Goal: Information Seeking & Learning: Learn about a topic

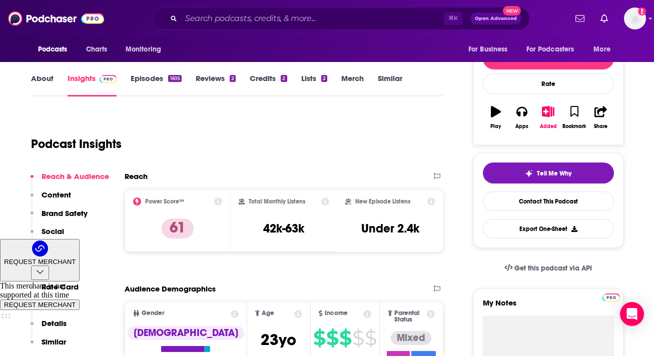
scroll to position [123, 0]
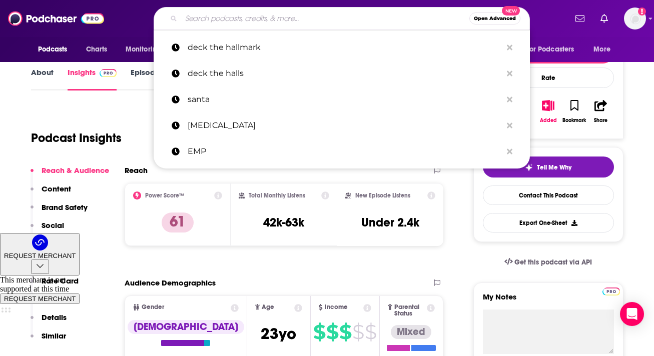
click at [235, 16] on input "Search podcasts, credits, & more..." at bounding box center [325, 19] width 288 height 16
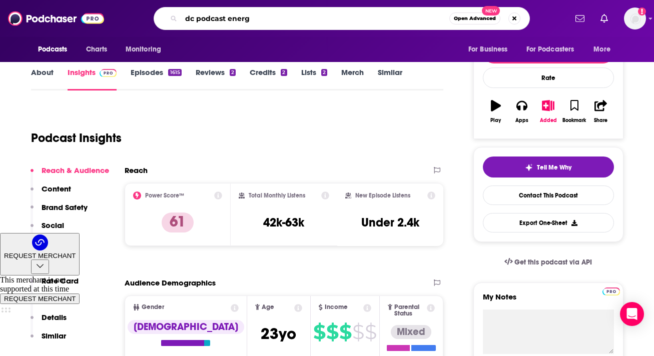
type input "dc podcast energy"
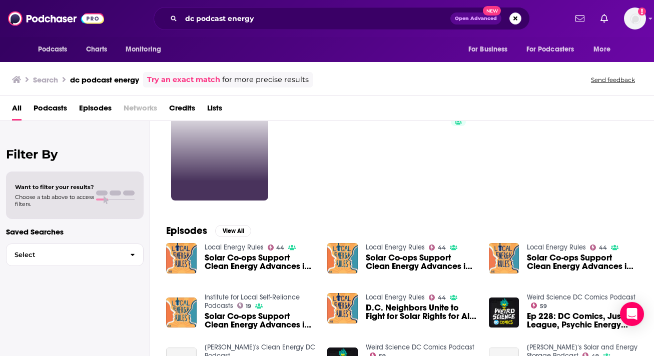
scroll to position [49, 0]
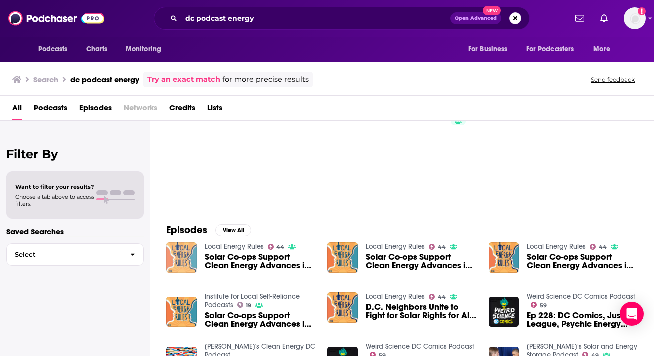
click at [180, 264] on img "Solar Co-ops Support Clean Energy Advances in D.C. — Episode 64 of Local Energy…" at bounding box center [181, 258] width 31 height 31
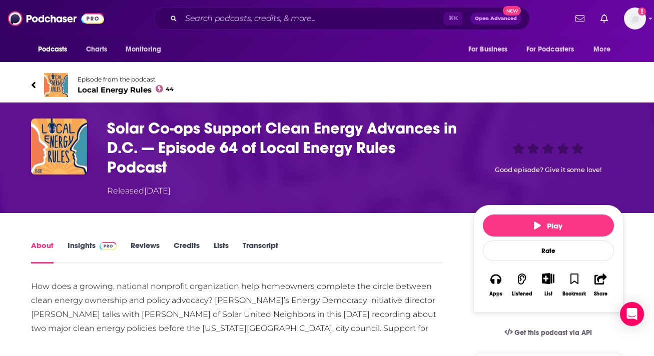
click at [72, 251] on link "Insights" at bounding box center [93, 252] width 50 height 23
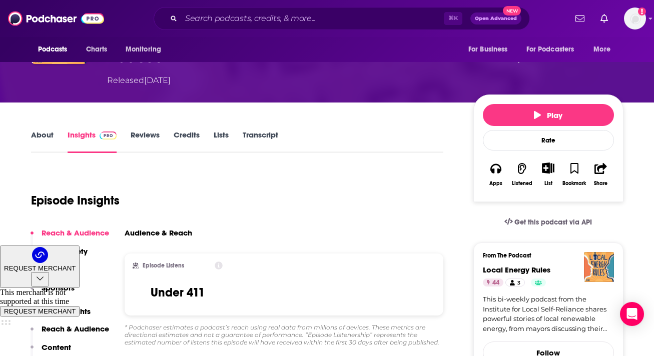
scroll to position [65, 0]
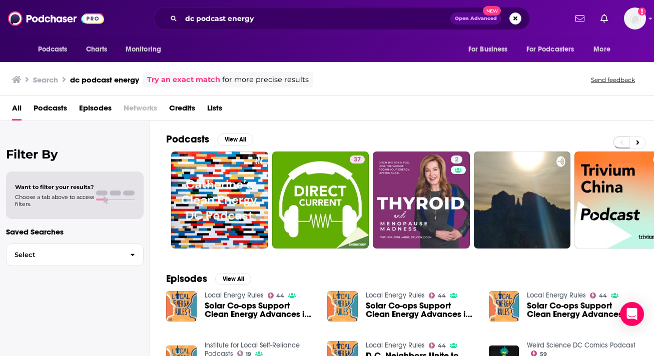
click at [58, 111] on span "Podcasts" at bounding box center [51, 110] width 34 height 21
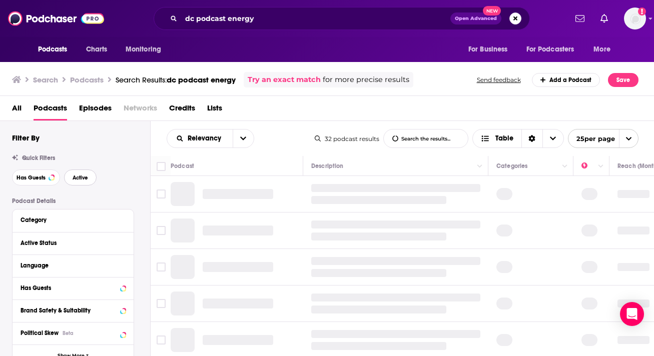
click at [82, 176] on span "Active" at bounding box center [81, 178] width 16 height 6
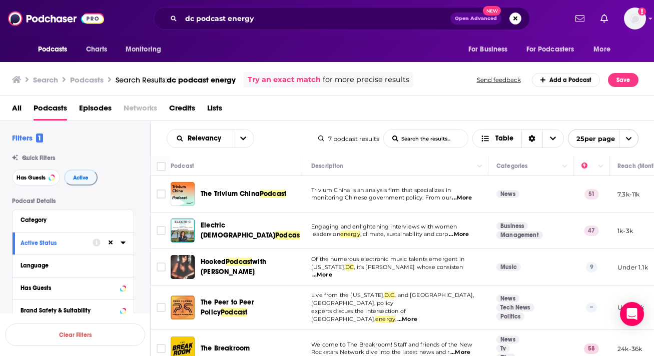
click at [275, 231] on span "Podcast" at bounding box center [288, 235] width 27 height 9
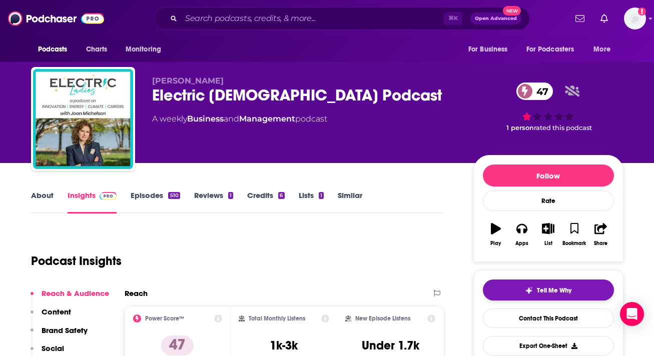
click at [549, 296] on button "Tell Me Why" at bounding box center [548, 290] width 131 height 21
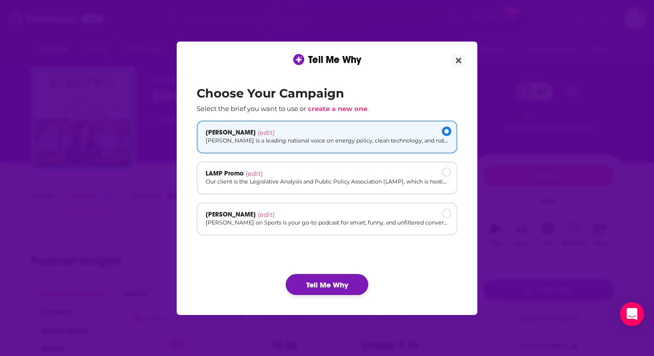
click at [347, 287] on button "Tell Me Why" at bounding box center [327, 284] width 83 height 21
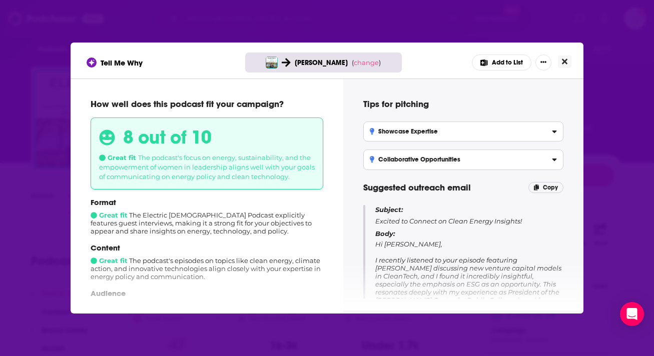
click at [567, 65] on icon "Close" at bounding box center [565, 62] width 6 height 8
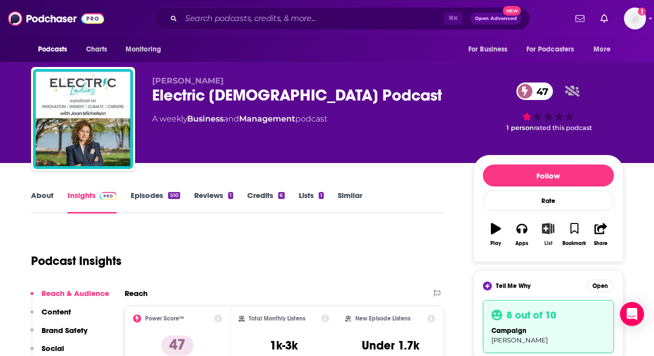
click at [554, 230] on icon "button" at bounding box center [548, 228] width 13 height 11
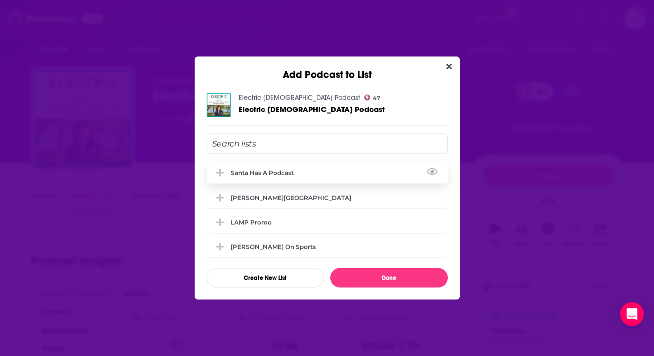
click at [305, 169] on div "Santa Has A Podcast" at bounding box center [327, 173] width 241 height 22
click at [255, 169] on div "Santa Has A Podcast" at bounding box center [265, 173] width 69 height 8
click at [263, 205] on div "[PERSON_NAME][GEOGRAPHIC_DATA]" at bounding box center [327, 197] width 241 height 22
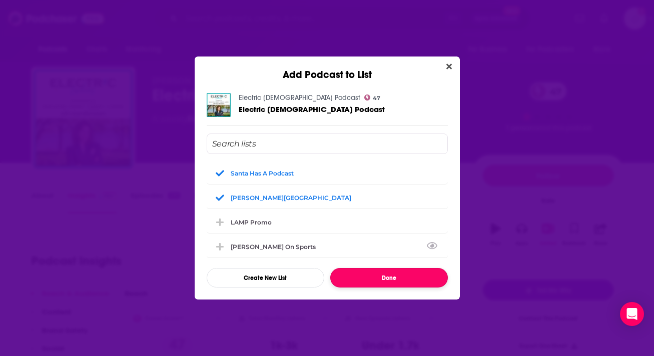
click at [375, 280] on button "Done" at bounding box center [389, 278] width 118 height 20
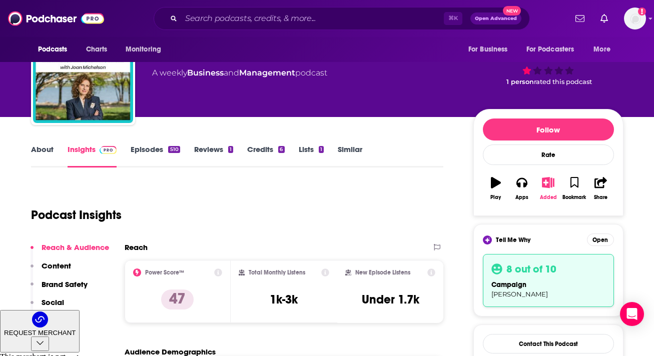
scroll to position [47, 0]
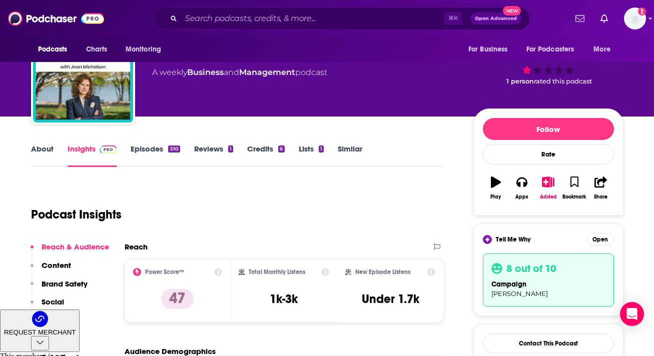
click at [44, 149] on link "About" at bounding box center [42, 155] width 23 height 23
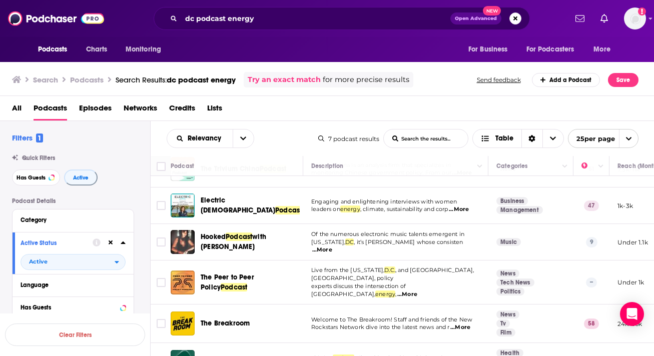
scroll to position [32, 0]
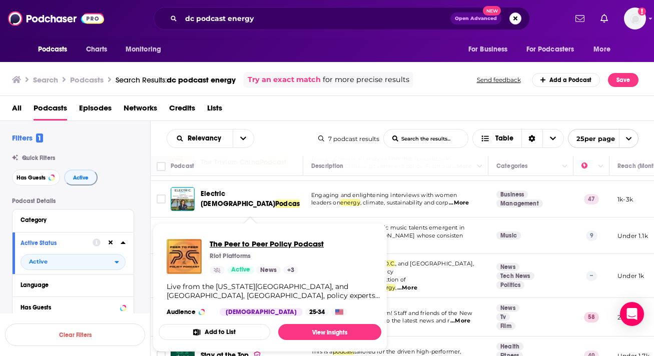
click at [259, 245] on span "The Peer to Peer Policy Podcast" at bounding box center [267, 244] width 114 height 10
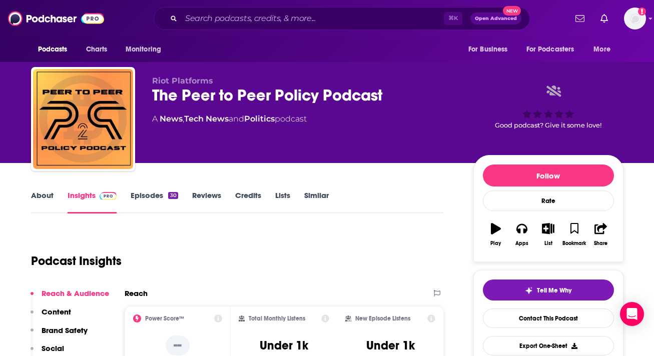
scroll to position [2, 0]
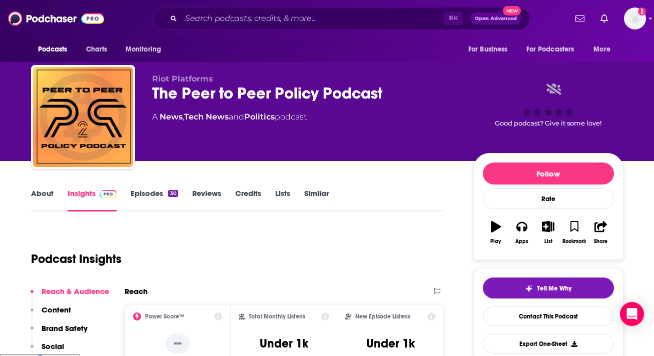
click at [46, 196] on link "About" at bounding box center [42, 200] width 23 height 23
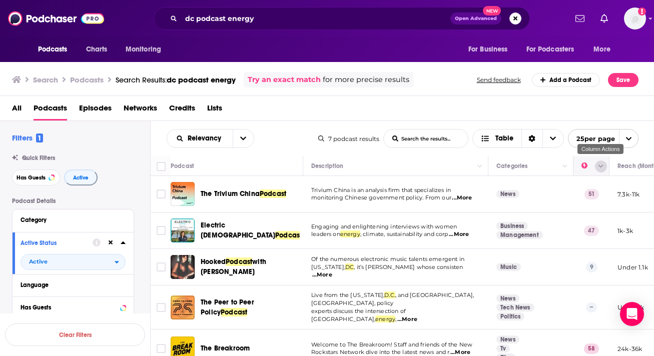
click at [597, 169] on button "Column Actions" at bounding box center [601, 167] width 12 height 12
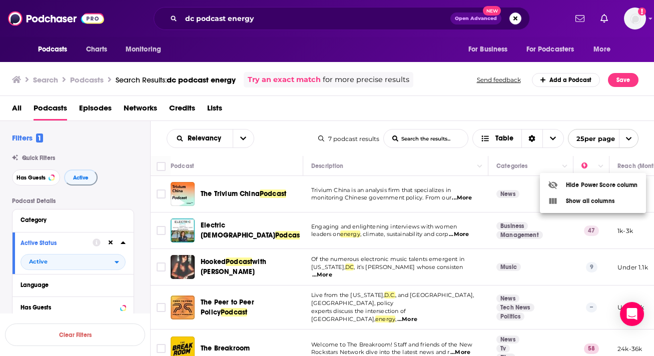
click at [605, 166] on div at bounding box center [327, 178] width 654 height 356
click at [552, 143] on span "Choose View" at bounding box center [553, 139] width 21 height 18
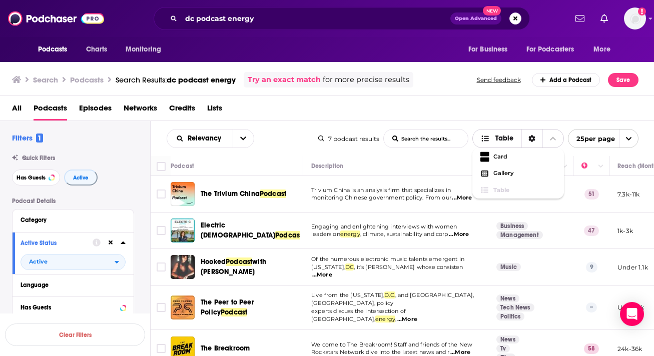
click at [552, 143] on span "Choose View" at bounding box center [553, 139] width 21 height 18
click at [241, 141] on icon "open menu" at bounding box center [243, 138] width 6 height 7
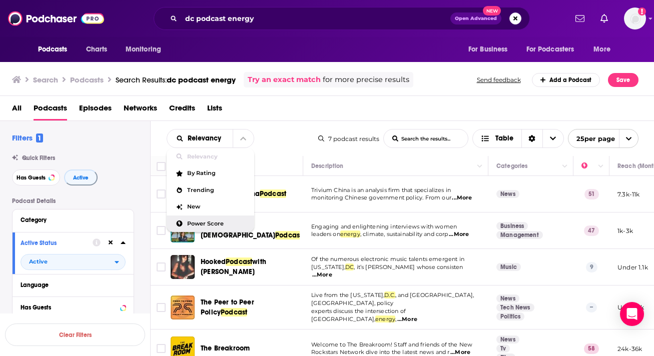
click at [215, 229] on div "Power Score" at bounding box center [211, 224] width 88 height 17
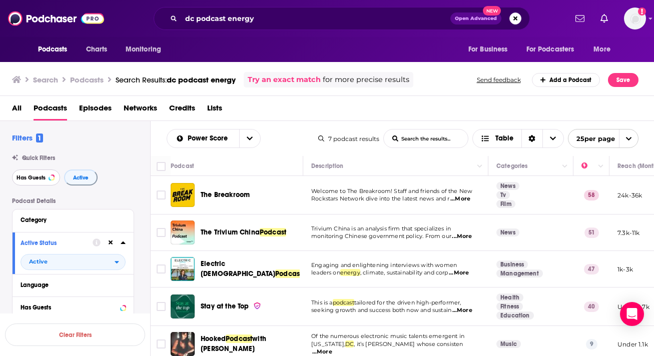
click at [36, 179] on span "Has Guests" at bounding box center [31, 178] width 29 height 6
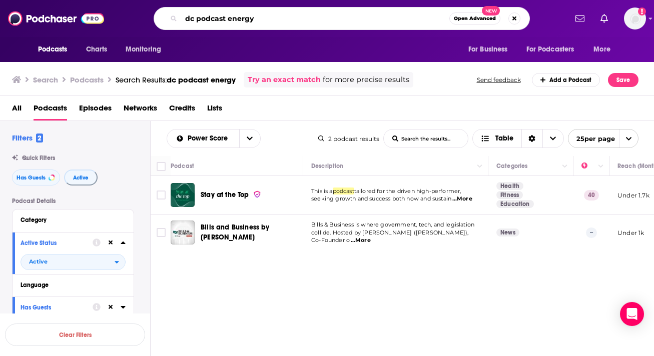
drag, startPoint x: 197, startPoint y: 21, endPoint x: 187, endPoint y: 19, distance: 10.7
click at [187, 19] on input "dc podcast energy" at bounding box center [315, 19] width 268 height 16
drag, startPoint x: 250, startPoint y: 21, endPoint x: 159, endPoint y: 21, distance: 91.1
click at [159, 21] on div "dc podcast energy Open Advanced New" at bounding box center [342, 18] width 376 height 23
click at [225, 20] on input "dc podcast energy" at bounding box center [315, 19] width 268 height 16
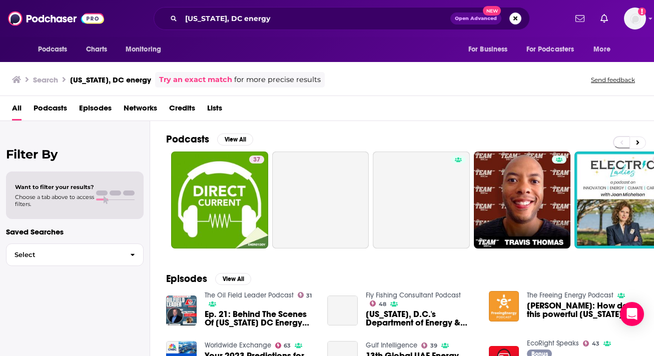
click at [88, 113] on span "Episodes" at bounding box center [95, 110] width 33 height 21
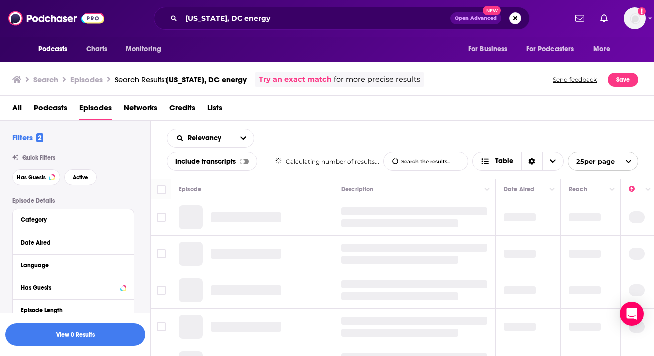
click at [52, 110] on span "Podcasts" at bounding box center [51, 110] width 34 height 21
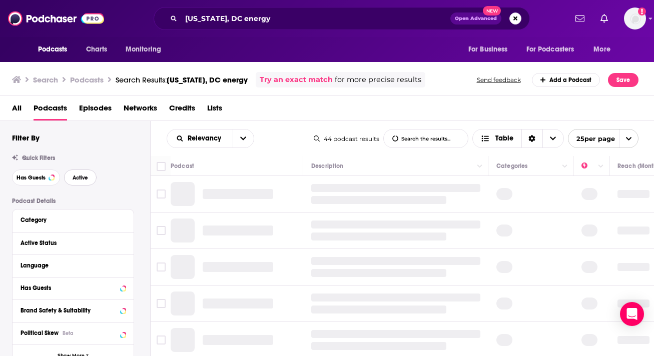
click at [79, 183] on button "Active" at bounding box center [80, 178] width 33 height 16
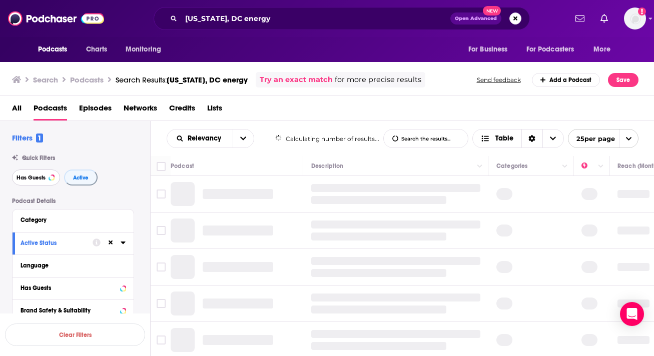
click at [47, 180] on button "Has Guests" at bounding box center [36, 178] width 48 height 16
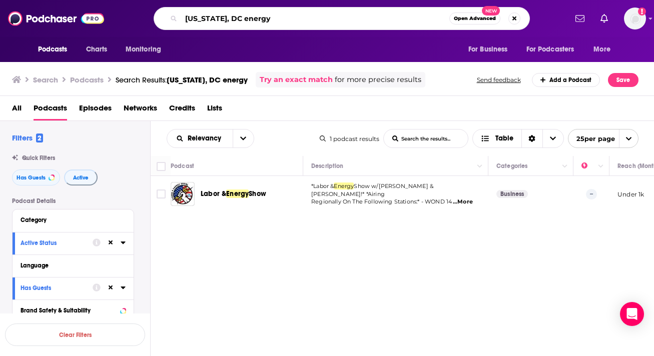
drag, startPoint x: 244, startPoint y: 17, endPoint x: 234, endPoint y: 17, distance: 10.0
click at [234, 17] on input "[US_STATE], DC energy" at bounding box center [315, 19] width 268 height 16
drag, startPoint x: 248, startPoint y: 17, endPoint x: 113, endPoint y: 16, distance: 134.7
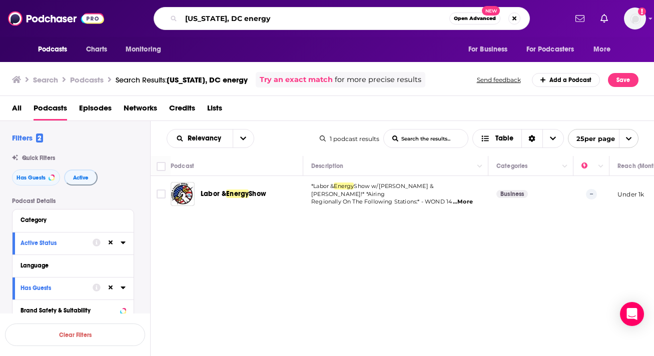
click at [113, 16] on div "Podcasts Charts Monitoring [US_STATE], [GEOGRAPHIC_DATA] energy Open Advanced N…" at bounding box center [338, 18] width 458 height 23
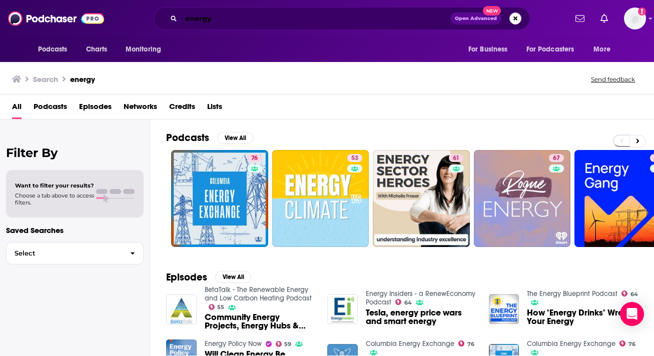
click at [204, 21] on input "energy" at bounding box center [315, 19] width 269 height 16
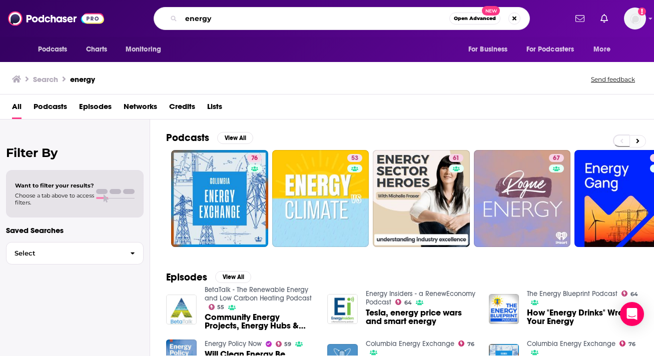
click at [204, 21] on input "energy" at bounding box center [315, 19] width 268 height 16
paste input "[PERSON_NAME]"
type input "[PERSON_NAME]"
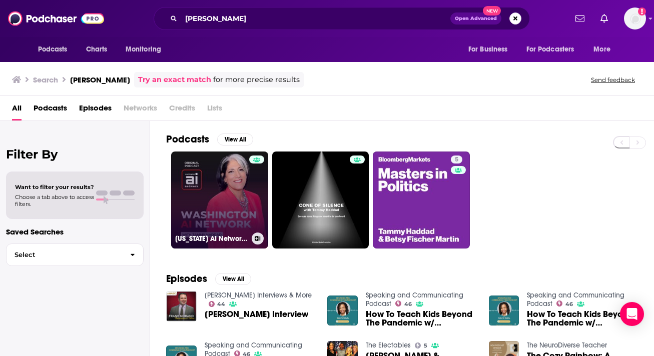
click at [243, 208] on link "[US_STATE] AI Network with [PERSON_NAME]" at bounding box center [219, 200] width 97 height 97
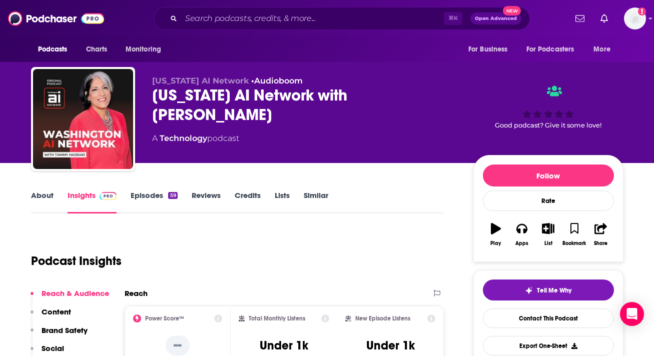
click at [45, 197] on link "About" at bounding box center [42, 202] width 23 height 23
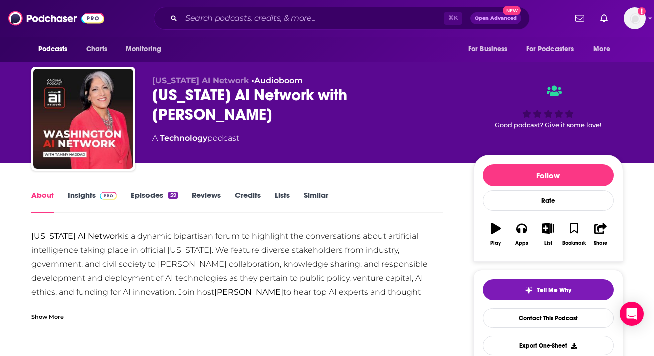
scroll to position [2, 0]
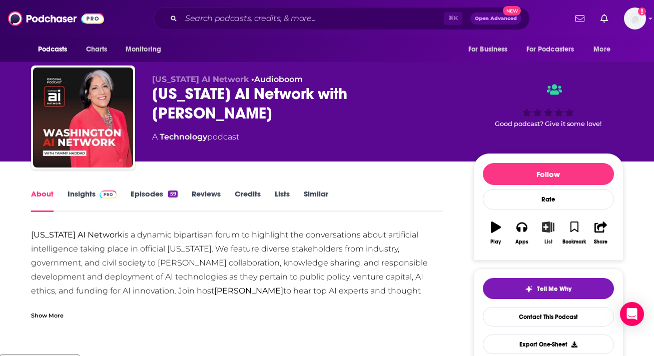
click at [546, 228] on icon "button" at bounding box center [548, 227] width 13 height 11
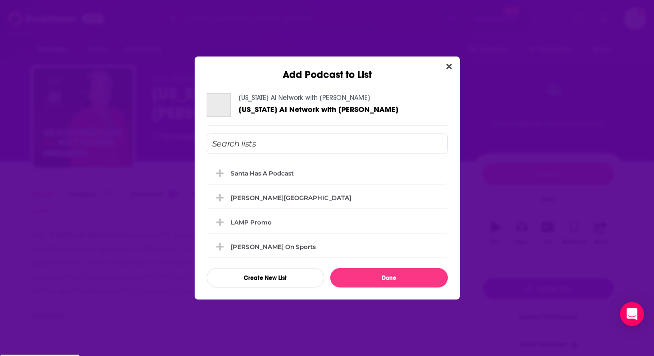
scroll to position [0, 0]
click at [286, 277] on button "Create New List" at bounding box center [266, 278] width 118 height 20
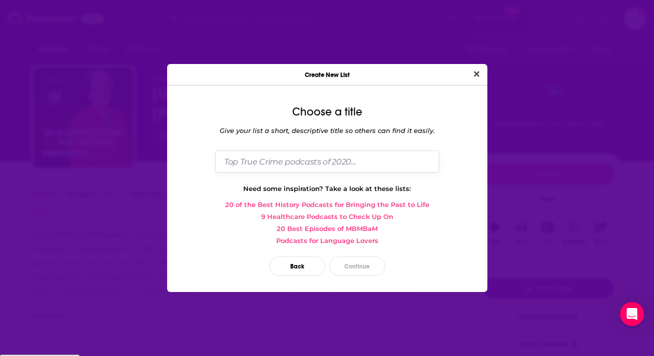
click at [286, 164] on input "Dialog" at bounding box center [327, 162] width 224 height 22
type input "Invite to LAMP"
click at [366, 263] on button "Continue" at bounding box center [357, 267] width 56 height 20
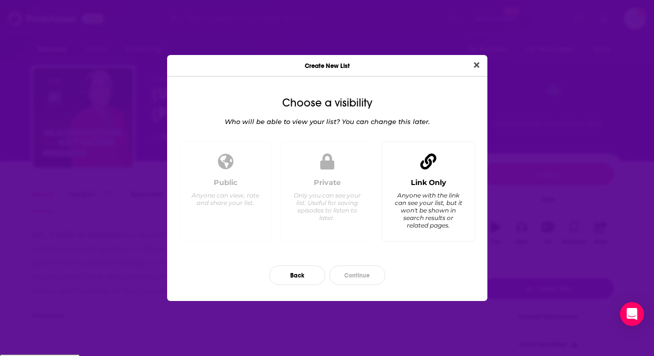
click at [418, 202] on div "Anyone with the link can see your list, but it won't be shown in search results…" at bounding box center [428, 211] width 69 height 38
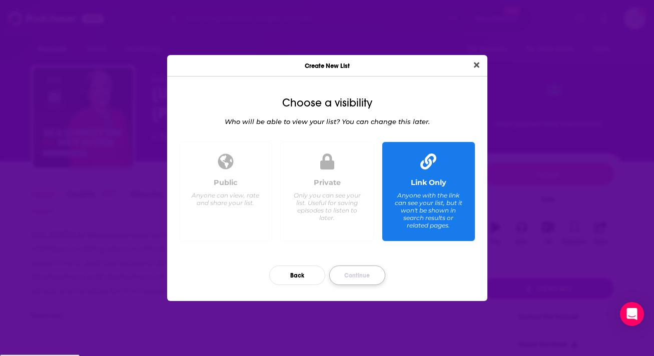
click at [361, 273] on button "Continue" at bounding box center [357, 276] width 56 height 20
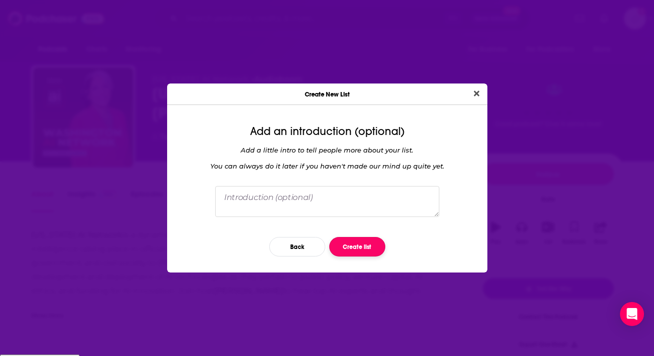
click at [361, 241] on button "Create list" at bounding box center [357, 247] width 56 height 20
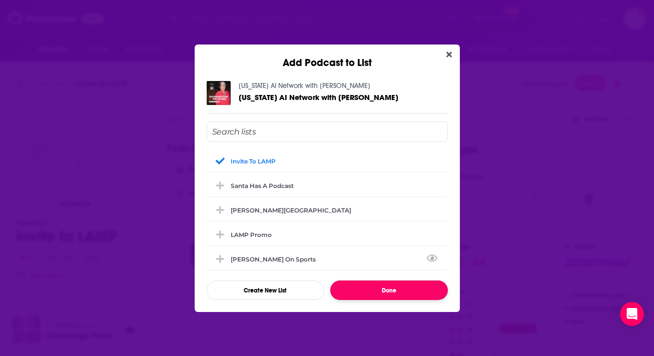
click at [397, 288] on button "Done" at bounding box center [389, 291] width 118 height 20
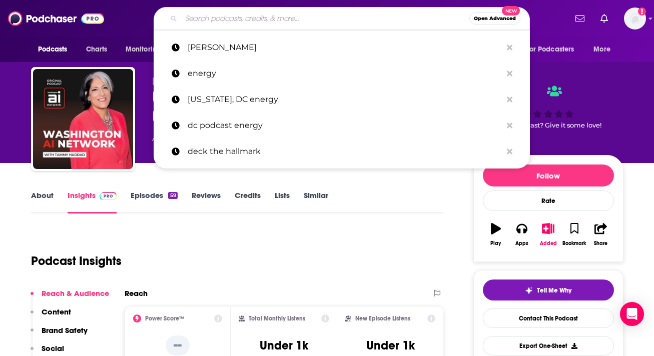
click at [213, 13] on input "Search podcasts, credits, & more..." at bounding box center [325, 19] width 288 height 16
paste input "[PERSON_NAME] Lovells"
type input "[PERSON_NAME] Lovells"
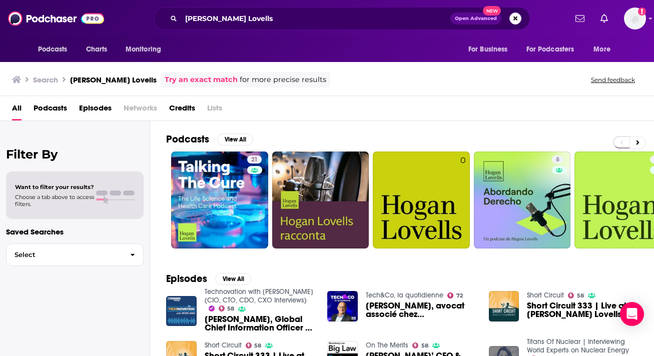
click at [46, 110] on span "Podcasts" at bounding box center [51, 110] width 34 height 21
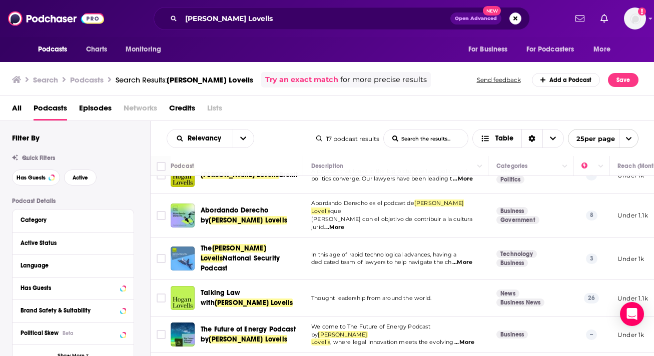
scroll to position [133, 0]
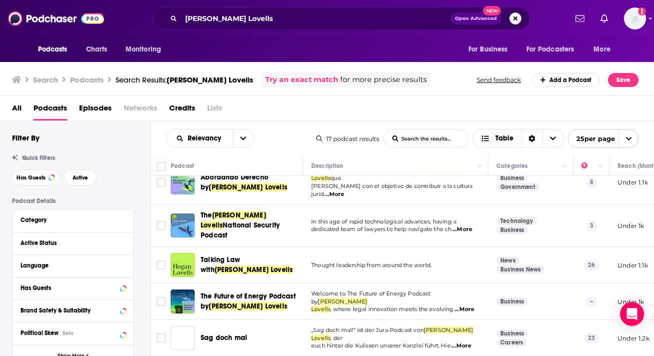
click at [274, 292] on span "The Future of Energy Podcast by" at bounding box center [248, 301] width 95 height 19
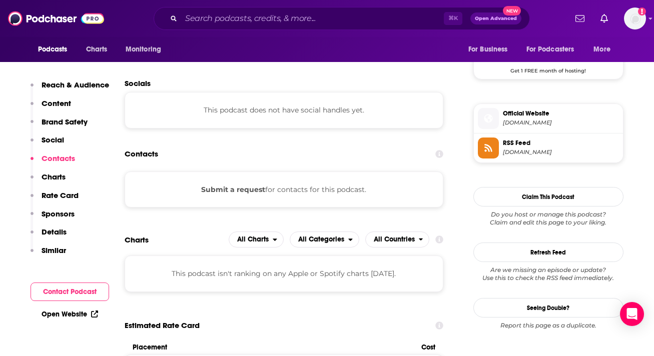
scroll to position [761, 0]
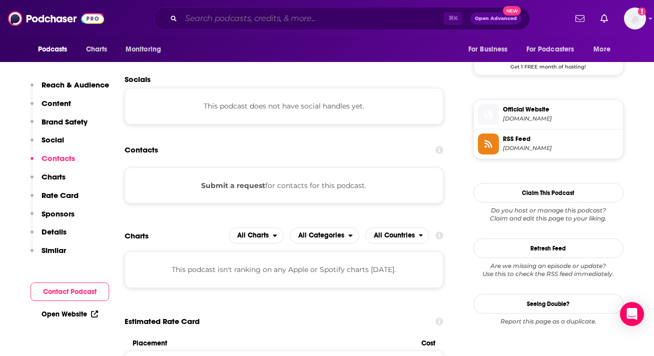
click at [237, 16] on input "Search podcasts, credits, & more..." at bounding box center [312, 19] width 263 height 16
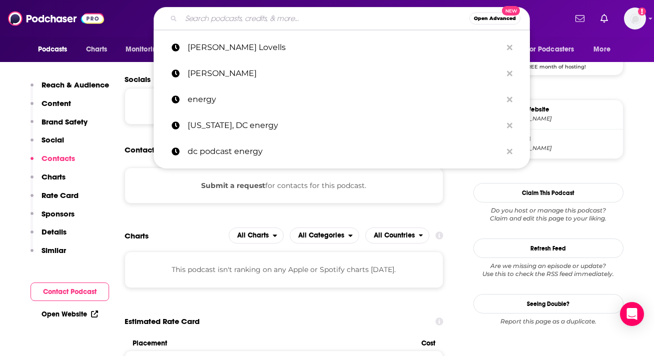
paste input "AI, Energy and Climate"
type input "AI, Energy and Climate"
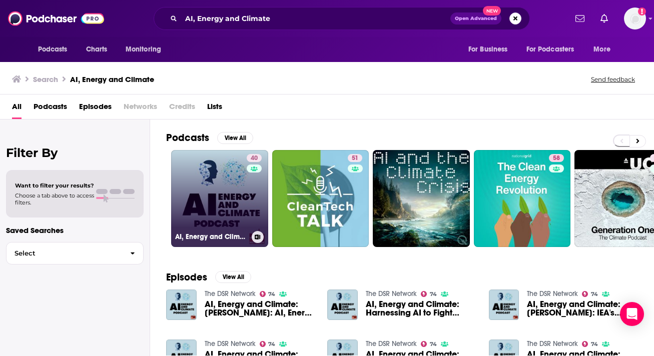
click at [194, 197] on link "40 AI, Energy and Climate Podcast" at bounding box center [219, 198] width 97 height 97
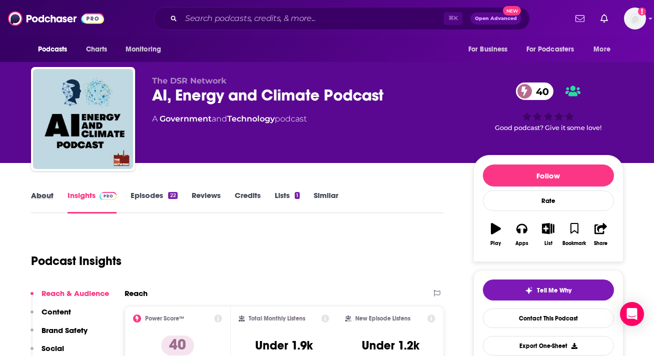
click at [57, 196] on div "About" at bounding box center [49, 202] width 37 height 23
click at [49, 195] on link "About" at bounding box center [42, 202] width 23 height 23
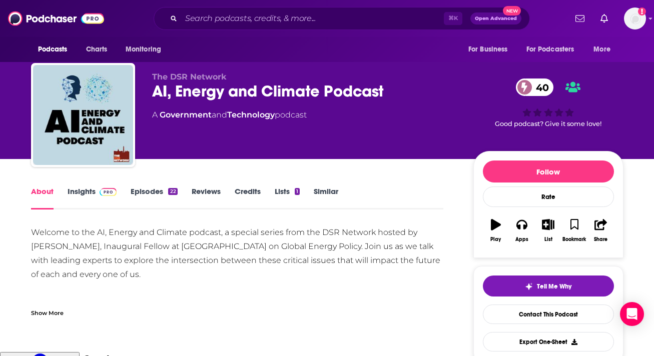
scroll to position [2, 0]
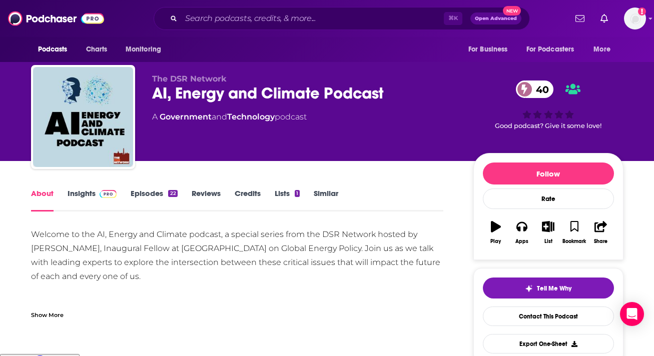
click at [89, 195] on link "Insights" at bounding box center [93, 200] width 50 height 23
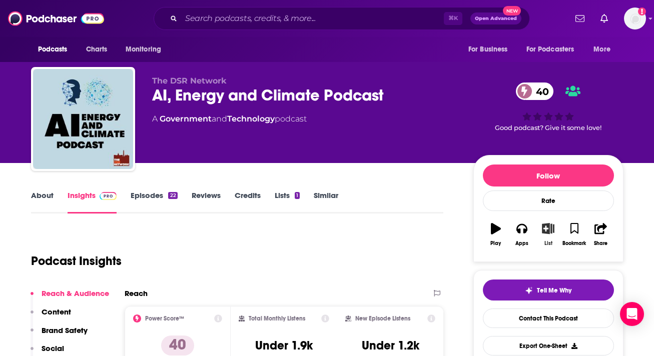
click at [547, 230] on icon "button" at bounding box center [548, 228] width 13 height 11
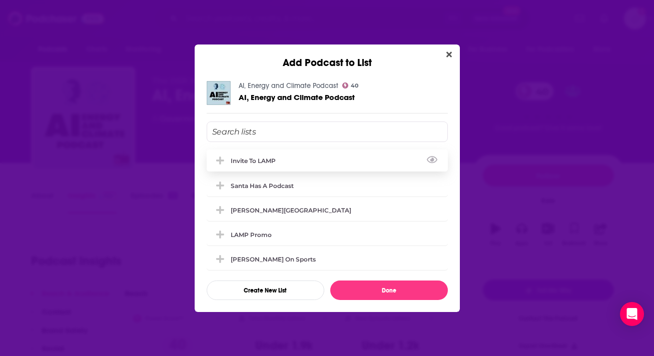
click at [255, 164] on div "Invite to LAMP" at bounding box center [327, 161] width 241 height 22
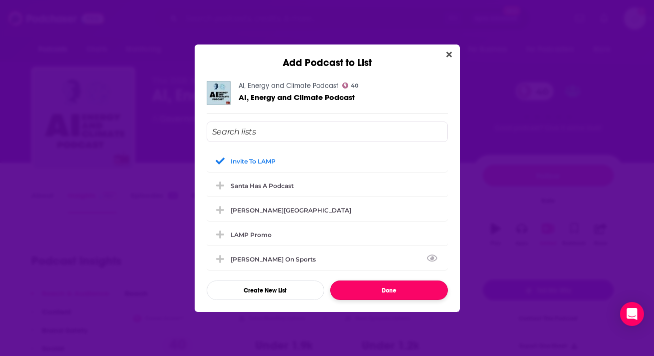
click at [409, 294] on button "Done" at bounding box center [389, 291] width 118 height 20
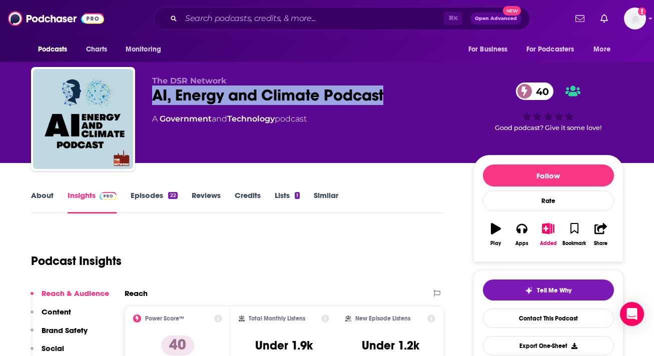
drag, startPoint x: 154, startPoint y: 97, endPoint x: 401, endPoint y: 98, distance: 247.8
click at [401, 98] on div "AI, Energy and Climate Podcast 40" at bounding box center [304, 96] width 305 height 20
copy h2 "AI, Energy and Climate Podcast"
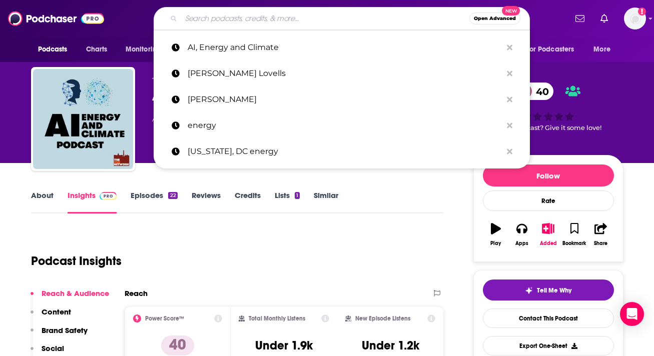
click at [205, 22] on input "Search podcasts, credits, & more..." at bounding box center [325, 19] width 288 height 16
paste input "Titans of Nuclear"
type input "Titans of Nuclear"
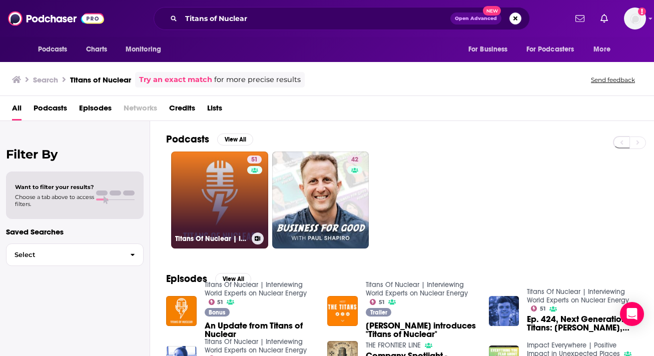
click at [225, 200] on link "51 Titans Of Nuclear | Interviewing World Experts on Nuclear Energy" at bounding box center [219, 200] width 97 height 97
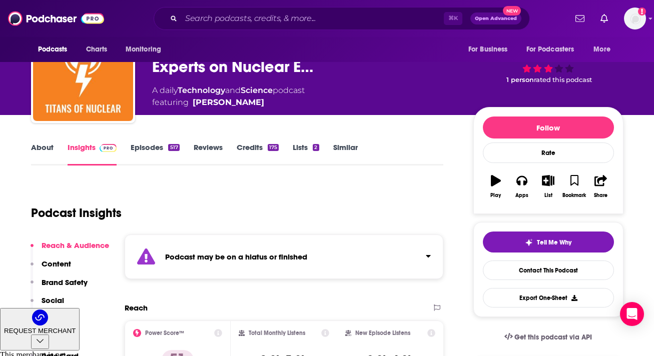
scroll to position [24, 0]
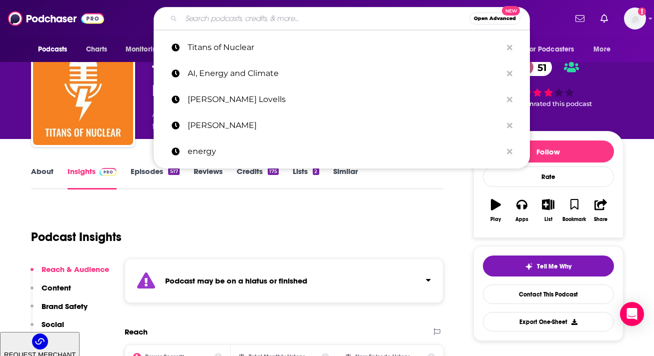
click at [203, 11] on input "Search podcasts, credits, & more..." at bounding box center [325, 19] width 288 height 16
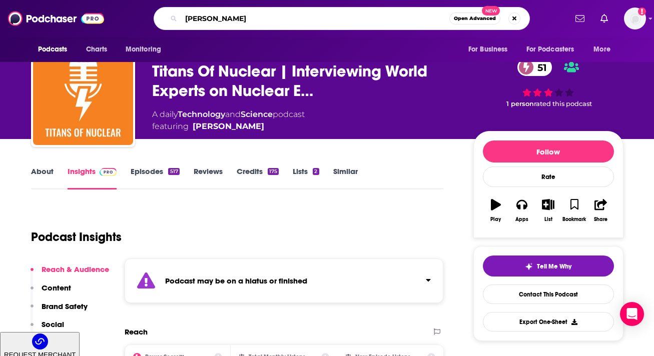
type input "nuclear"
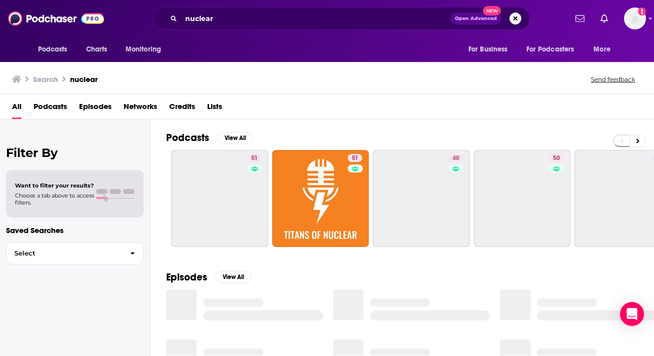
click at [50, 110] on span "Podcasts" at bounding box center [51, 109] width 34 height 21
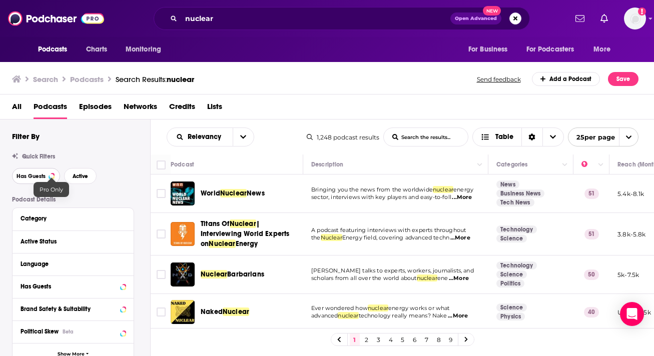
click at [58, 175] on button "Has Guests" at bounding box center [36, 176] width 48 height 16
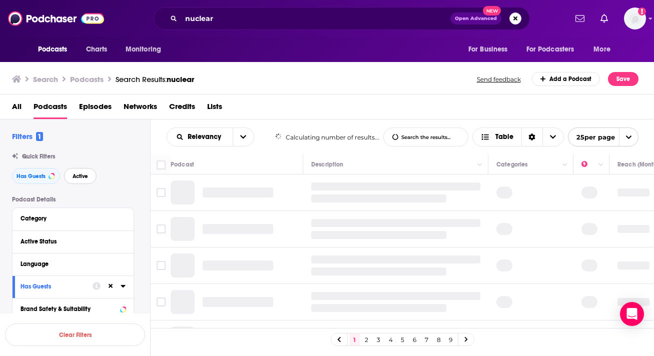
click at [92, 175] on button "Active" at bounding box center [80, 176] width 33 height 16
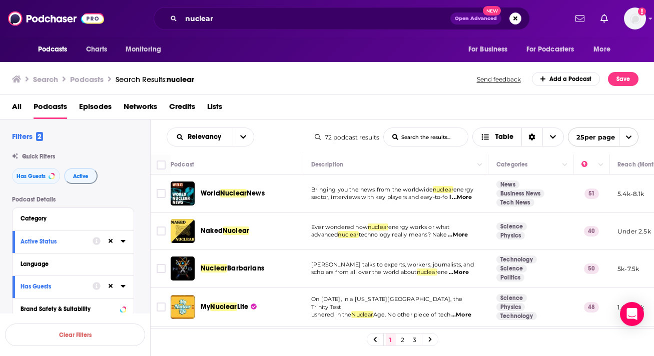
click at [471, 195] on span "...More" at bounding box center [462, 198] width 20 height 8
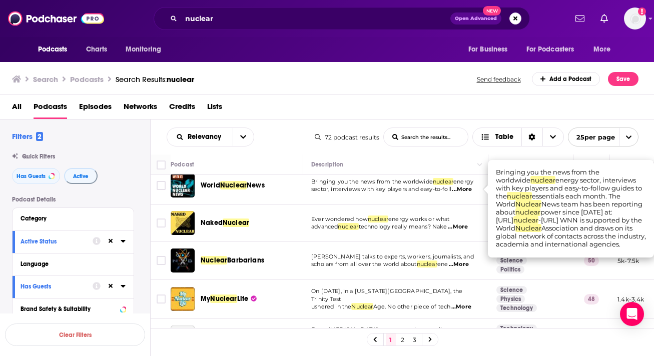
scroll to position [9, 0]
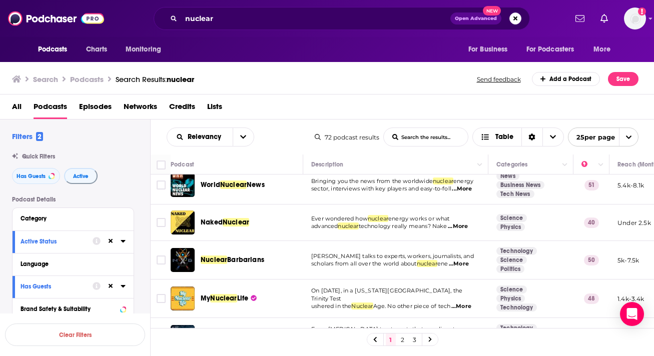
click at [453, 225] on span "...More" at bounding box center [458, 227] width 20 height 8
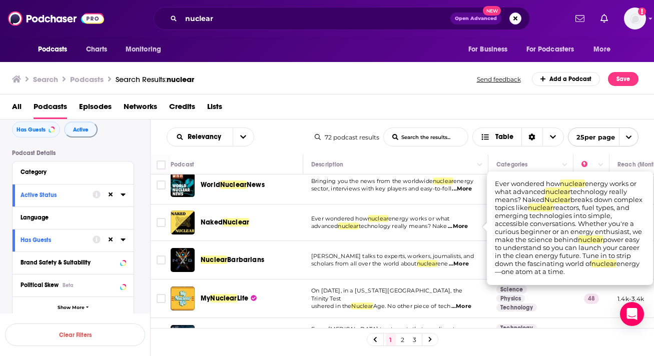
scroll to position [58, 0]
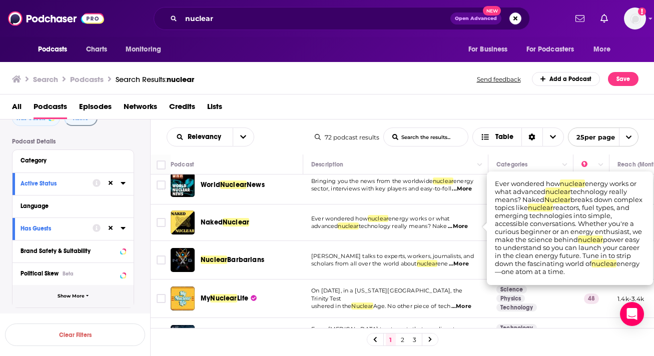
click at [61, 296] on span "Show More" at bounding box center [71, 297] width 27 height 6
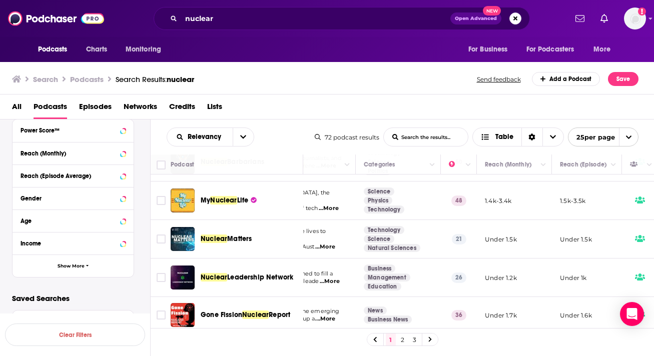
scroll to position [107, 116]
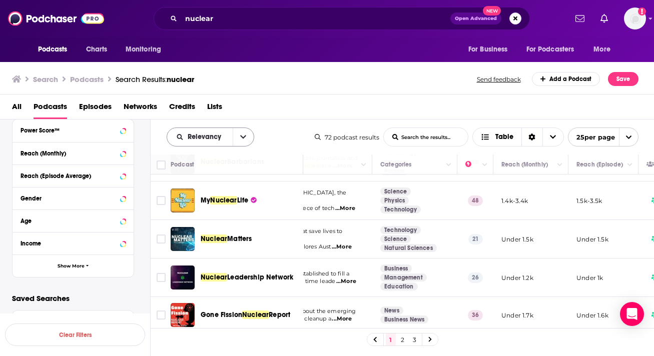
click at [243, 139] on icon "open menu" at bounding box center [243, 137] width 6 height 7
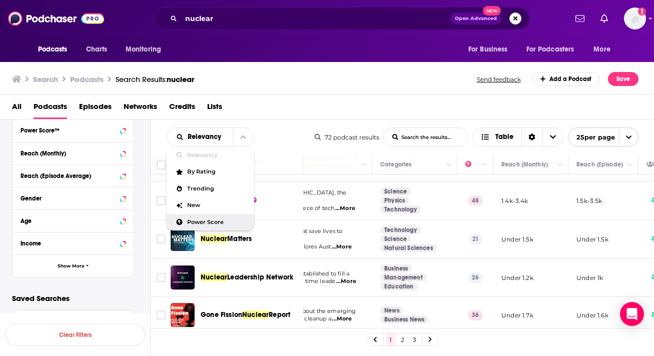
click at [227, 221] on span "Power Score" at bounding box center [216, 223] width 59 height 6
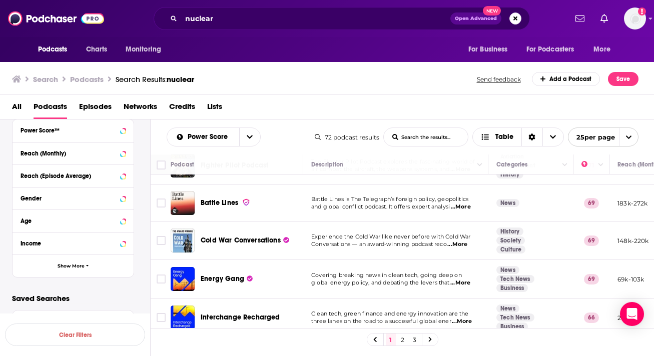
scroll to position [104, 0]
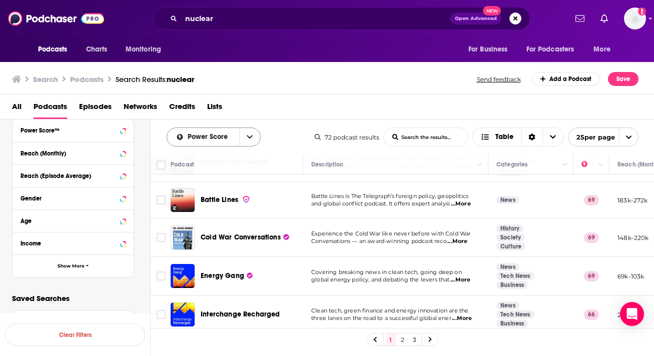
click at [252, 141] on button "open menu" at bounding box center [249, 137] width 21 height 18
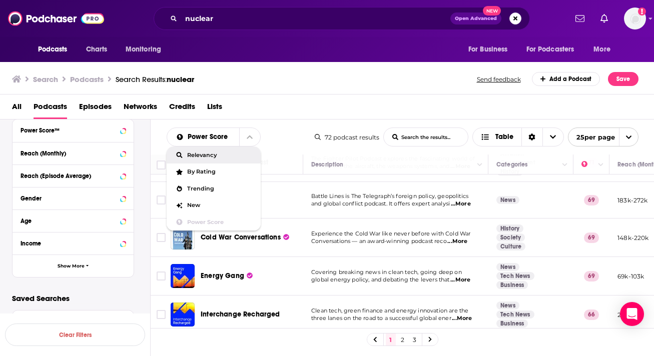
click at [242, 155] on span "Relevancy" at bounding box center [220, 156] width 66 height 6
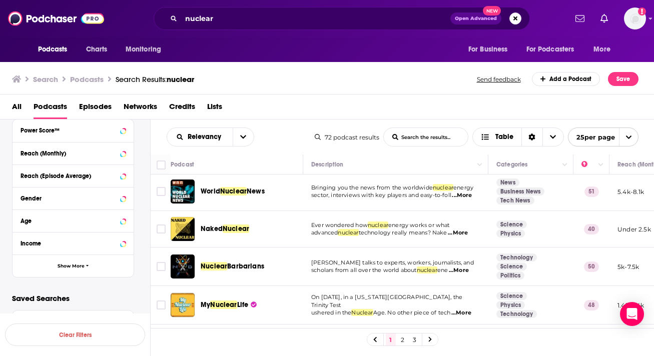
scroll to position [0, 0]
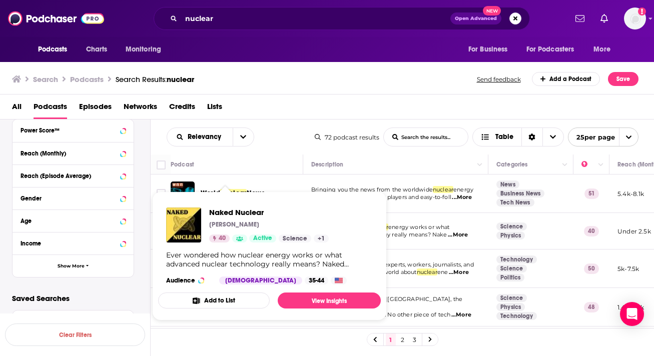
click at [226, 234] on div "Naked Nuclear [PERSON_NAME] 40 Active Science + 1" at bounding box center [269, 225] width 120 height 35
click at [229, 212] on span "Naked Nuclear" at bounding box center [269, 213] width 120 height 10
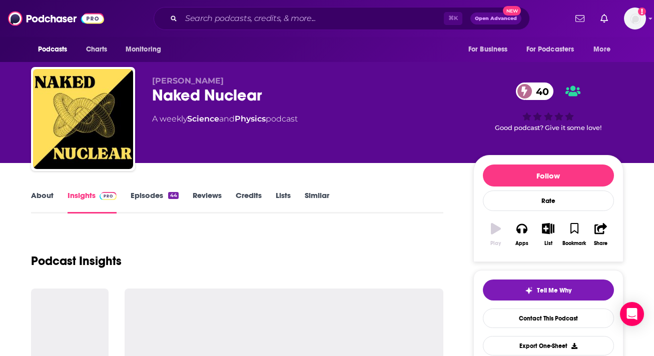
click at [50, 196] on link "About" at bounding box center [42, 202] width 23 height 23
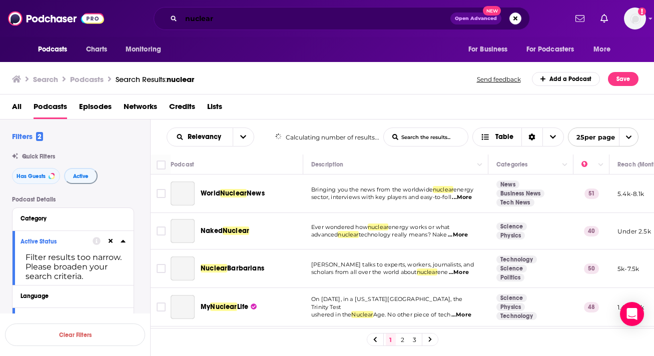
click at [232, 19] on input "nuclear" at bounding box center [315, 19] width 269 height 16
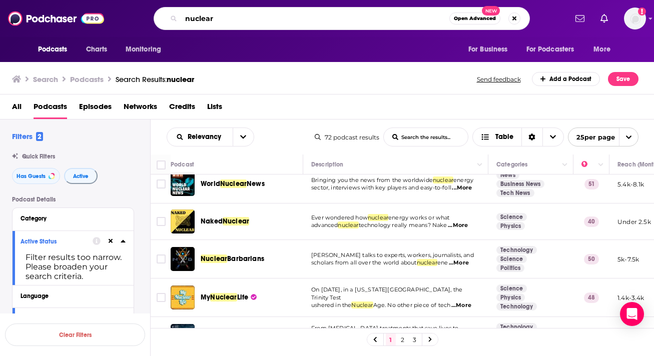
scroll to position [10, 0]
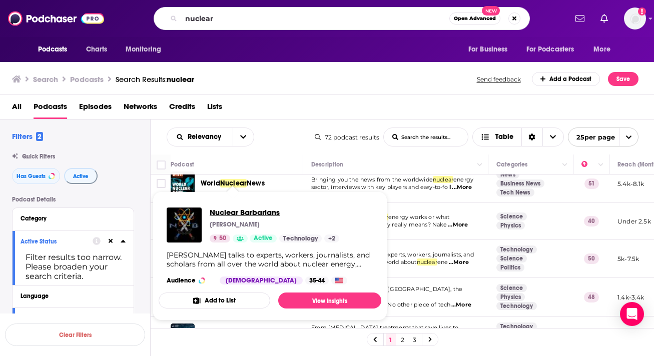
click at [233, 212] on span "Nuclear Barbarians" at bounding box center [275, 213] width 130 height 10
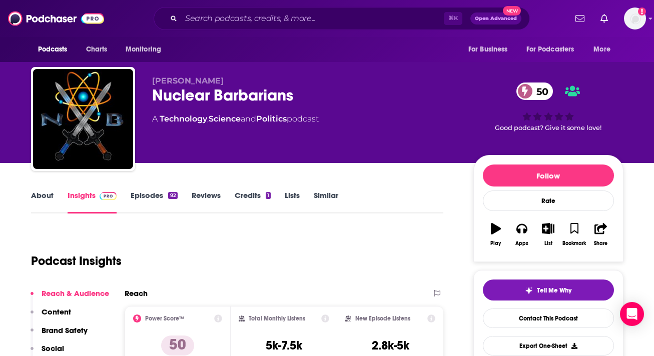
click at [40, 198] on link "About" at bounding box center [42, 202] width 23 height 23
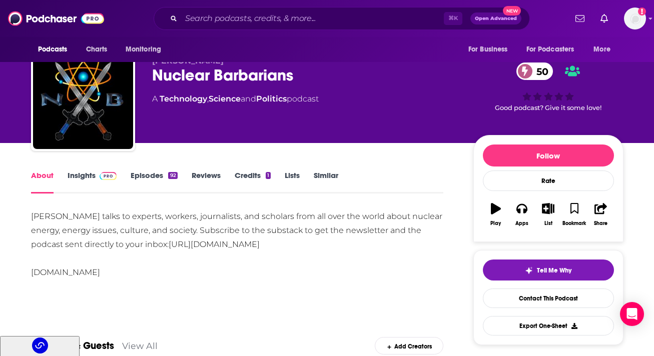
scroll to position [22, 0]
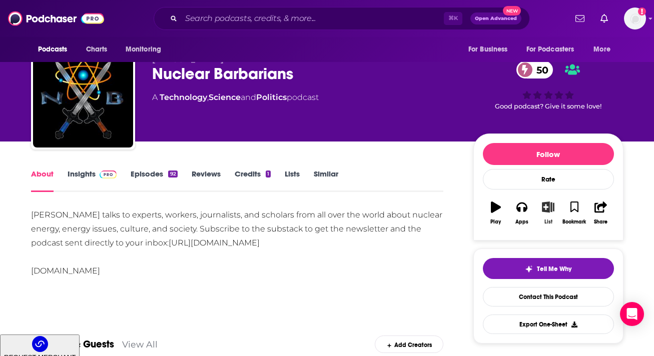
click at [549, 213] on button "List" at bounding box center [548, 213] width 26 height 36
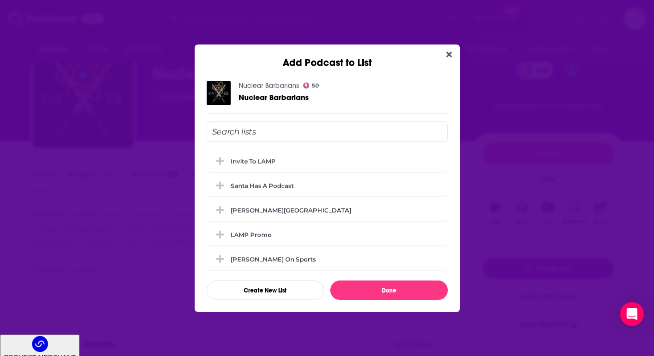
scroll to position [0, 0]
click at [278, 210] on div "[PERSON_NAME][GEOGRAPHIC_DATA]" at bounding box center [294, 210] width 127 height 8
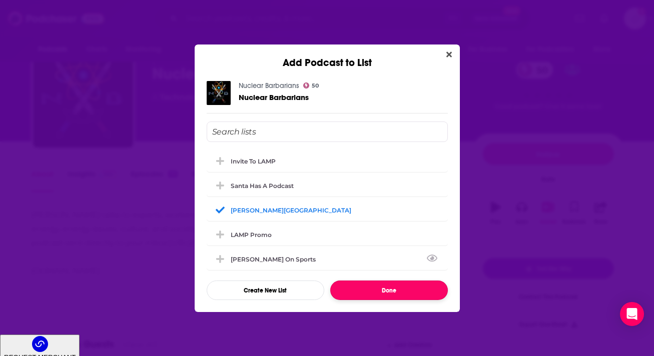
click at [404, 299] on button "Done" at bounding box center [389, 291] width 118 height 20
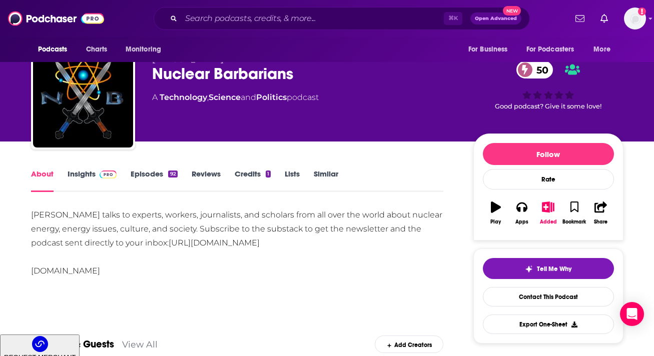
click at [122, 272] on div "[PERSON_NAME] talks to experts, workers, journalists, and scholars from all ove…" at bounding box center [237, 243] width 413 height 70
drag, startPoint x: 143, startPoint y: 274, endPoint x: 14, endPoint y: 273, distance: 129.2
copy div "[DOMAIN_NAME]"
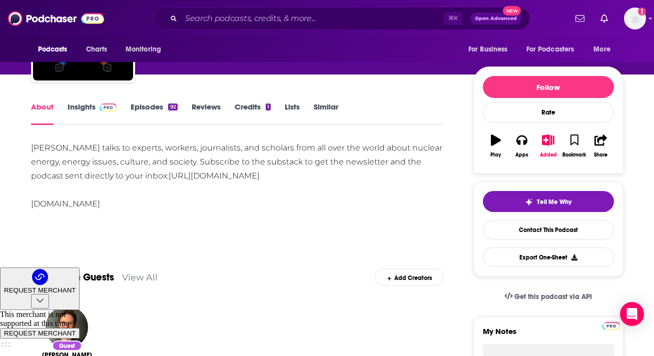
scroll to position [76, 0]
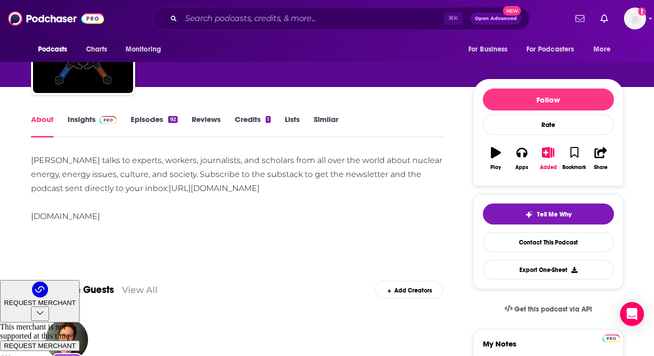
click at [85, 120] on link "Insights" at bounding box center [93, 126] width 50 height 23
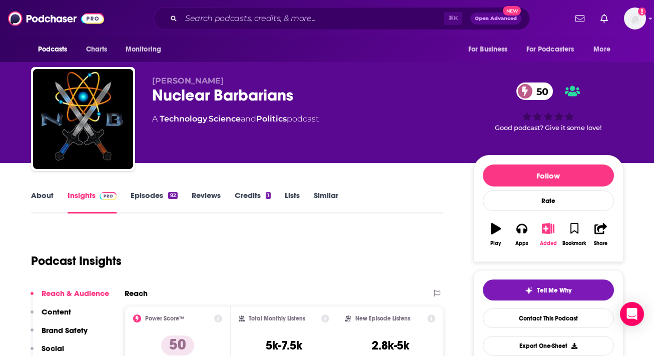
click at [547, 240] on button "Added" at bounding box center [548, 235] width 26 height 36
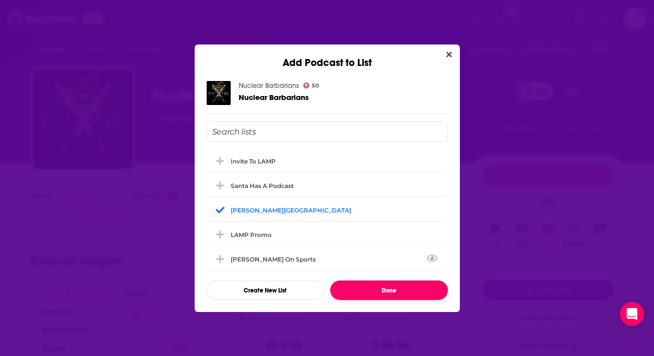
click at [416, 293] on button "Done" at bounding box center [389, 291] width 118 height 20
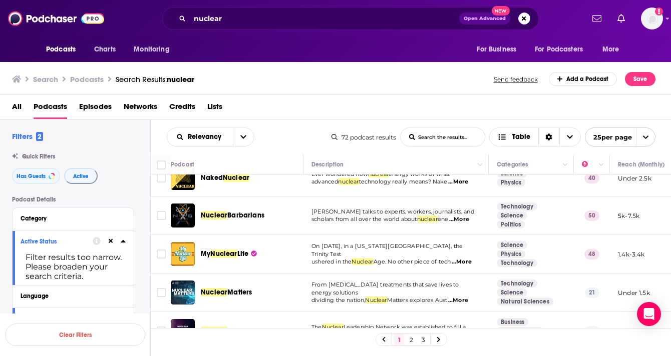
scroll to position [175, 0]
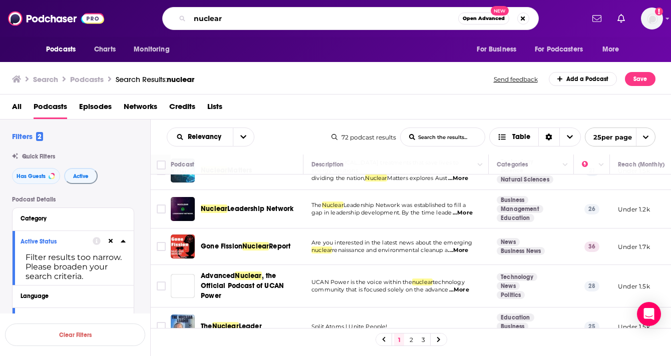
click at [224, 24] on input "nuclear" at bounding box center [324, 19] width 268 height 16
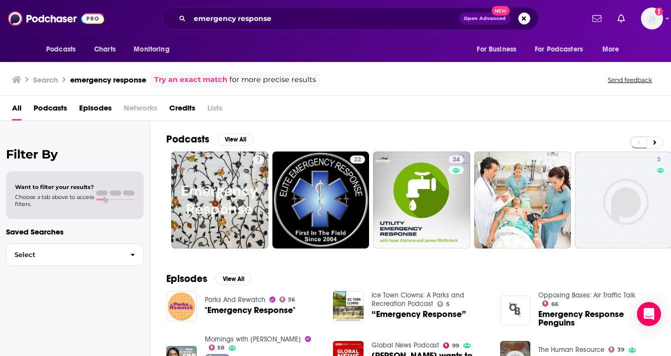
click at [85, 103] on span "Episodes" at bounding box center [95, 110] width 33 height 21
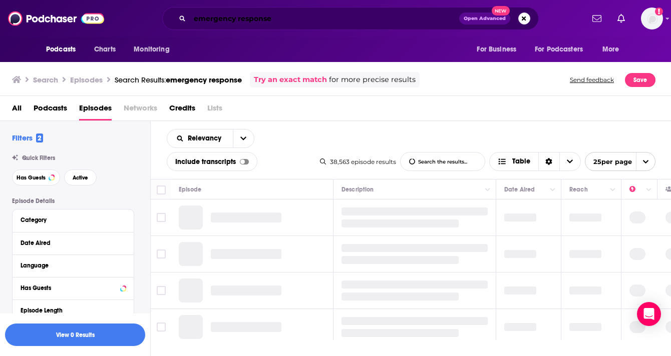
click at [289, 18] on input "emergency response" at bounding box center [324, 19] width 269 height 16
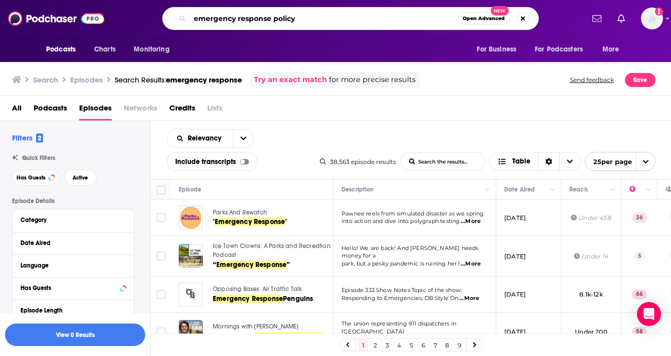
type input "emergency response policy"
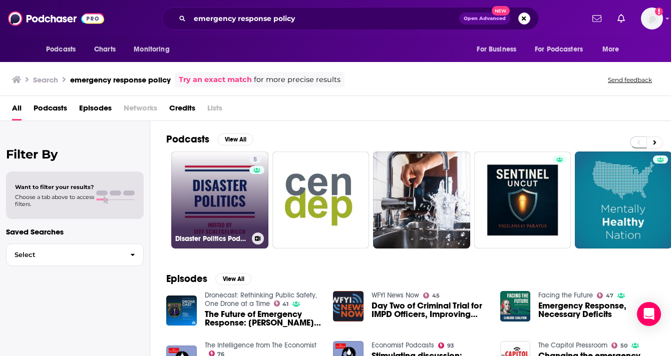
click at [220, 183] on link "5 Disaster Politics Podcast" at bounding box center [219, 200] width 97 height 97
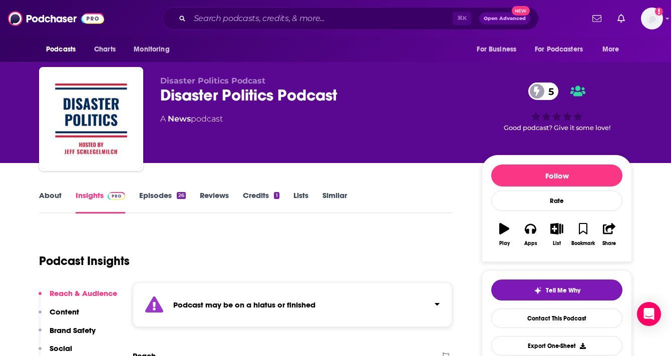
scroll to position [89, 0]
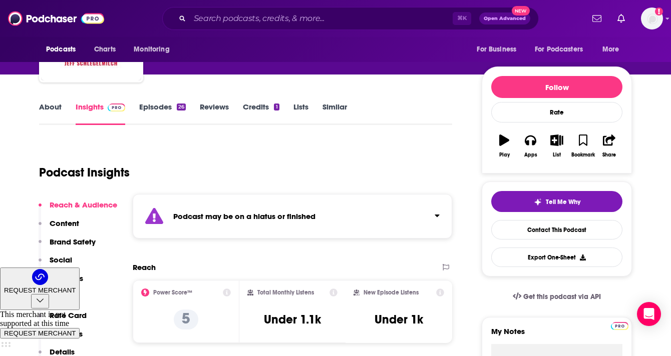
click at [47, 111] on link "About" at bounding box center [50, 113] width 23 height 23
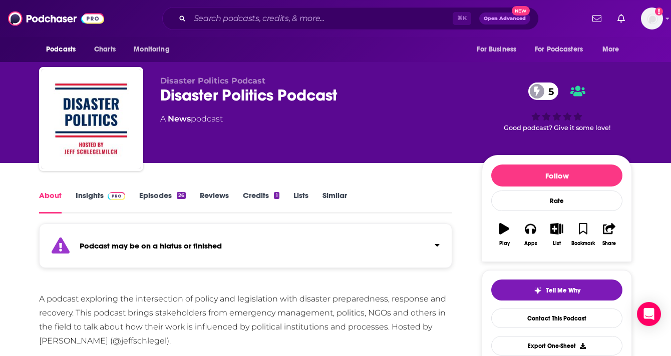
click at [108, 191] on span at bounding box center [117, 196] width 18 height 10
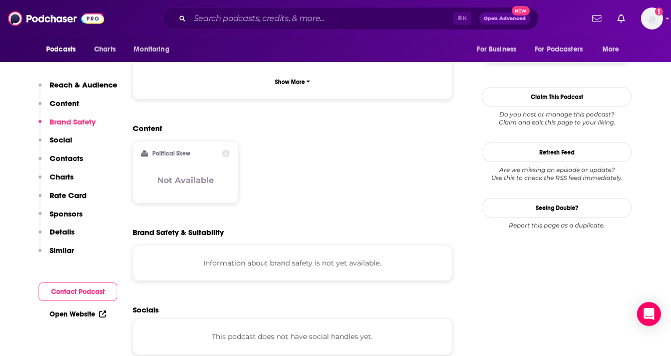
scroll to position [931, 0]
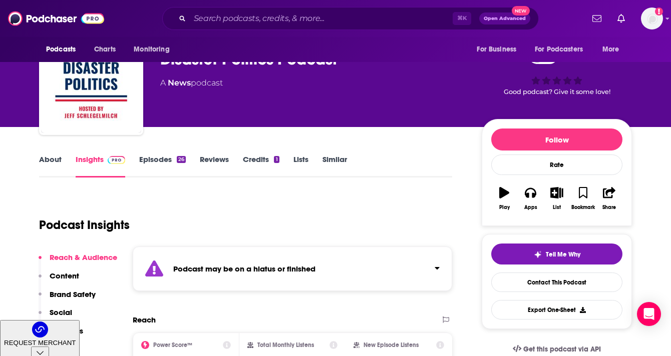
scroll to position [35, 0]
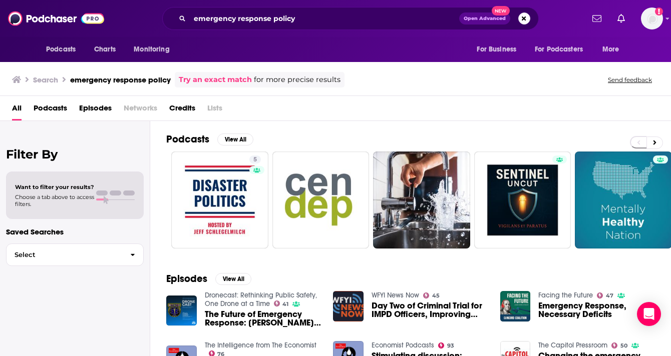
click at [100, 106] on span "Episodes" at bounding box center [95, 110] width 33 height 21
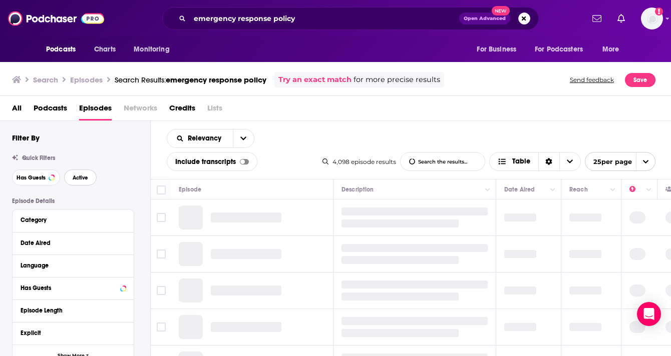
click at [86, 181] on span "Active" at bounding box center [81, 178] width 16 height 6
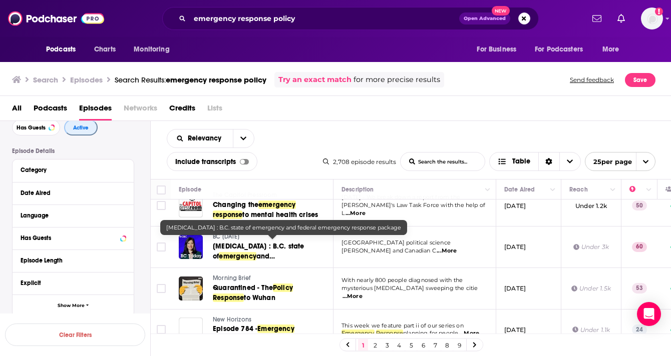
scroll to position [234, 0]
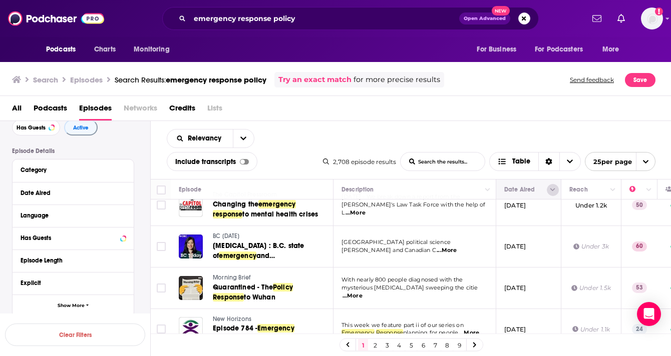
click at [555, 189] on icon "Column Actions" at bounding box center [552, 190] width 5 height 6
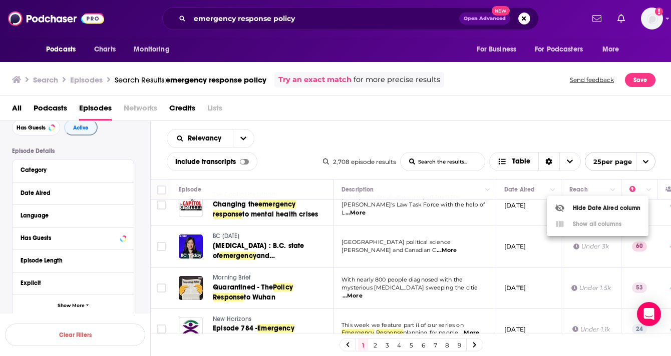
click at [247, 140] on div at bounding box center [335, 178] width 671 height 356
click at [242, 141] on icon "open menu" at bounding box center [243, 138] width 6 height 7
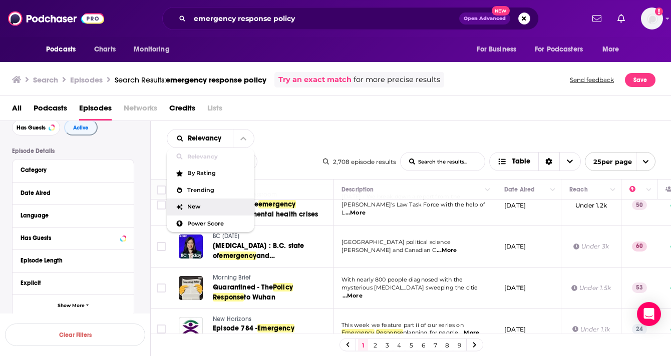
click at [222, 210] on div "New" at bounding box center [211, 207] width 88 height 17
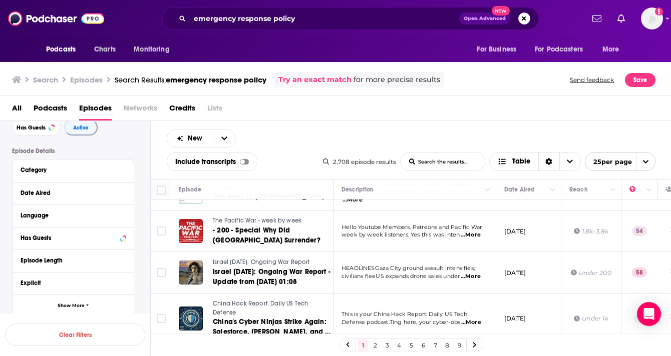
scroll to position [0, 0]
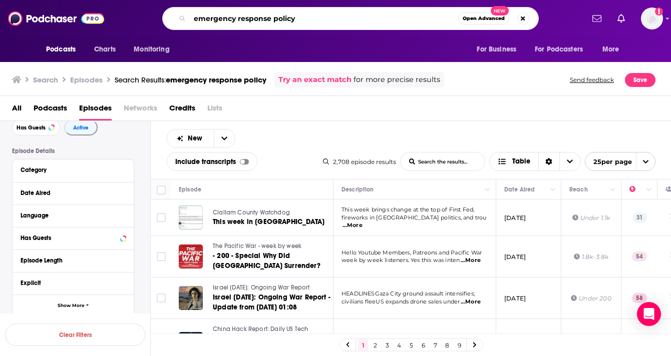
drag, startPoint x: 271, startPoint y: 19, endPoint x: 171, endPoint y: 18, distance: 100.1
click at [171, 18] on div "emergency response policy Open Advanced New" at bounding box center [350, 18] width 376 height 23
type input "ai policy"
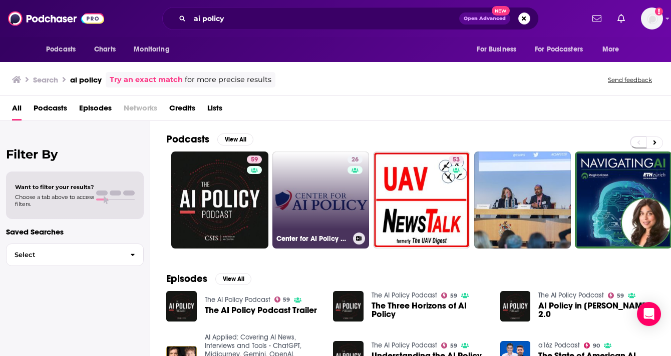
click at [347, 183] on div "26" at bounding box center [356, 194] width 18 height 77
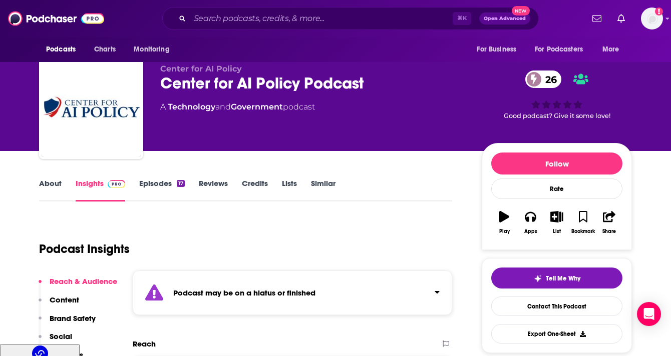
scroll to position [4, 0]
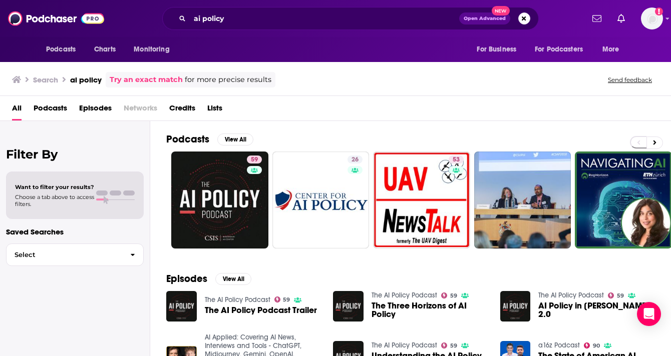
click at [66, 106] on span "Podcasts" at bounding box center [51, 110] width 34 height 21
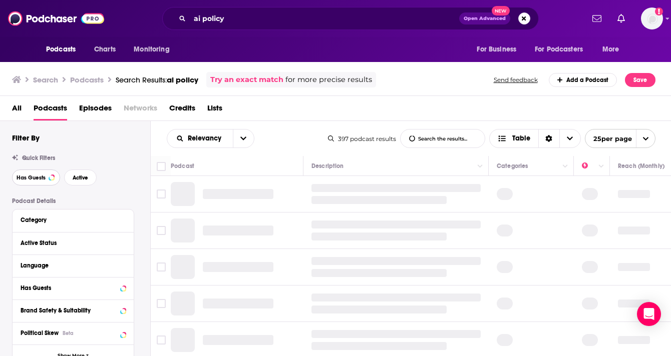
click at [53, 180] on button "Has Guests" at bounding box center [36, 178] width 48 height 16
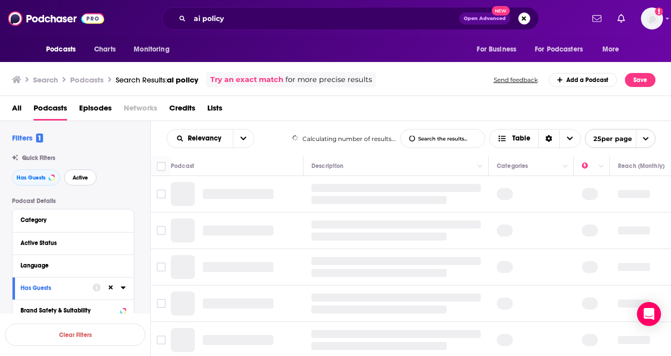
click at [77, 180] on span "Active" at bounding box center [81, 178] width 16 height 6
click at [83, 109] on span "Episodes" at bounding box center [95, 110] width 33 height 21
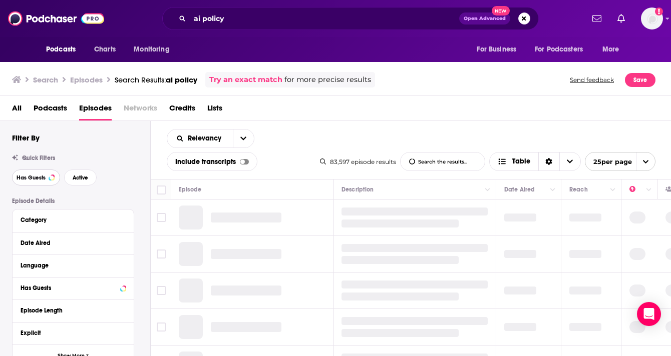
click at [43, 181] on span "Has Guests" at bounding box center [31, 178] width 29 height 6
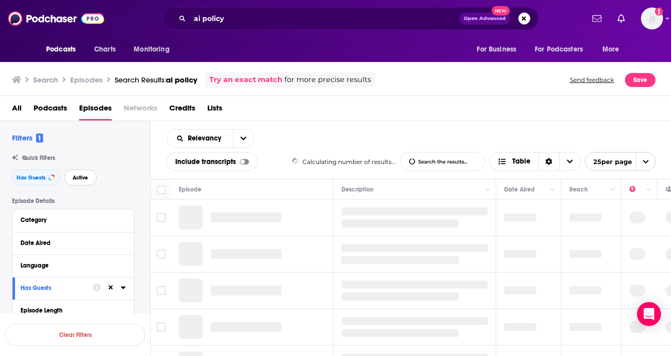
click at [84, 181] on span "Active" at bounding box center [81, 178] width 16 height 6
